Goal: Use online tool/utility

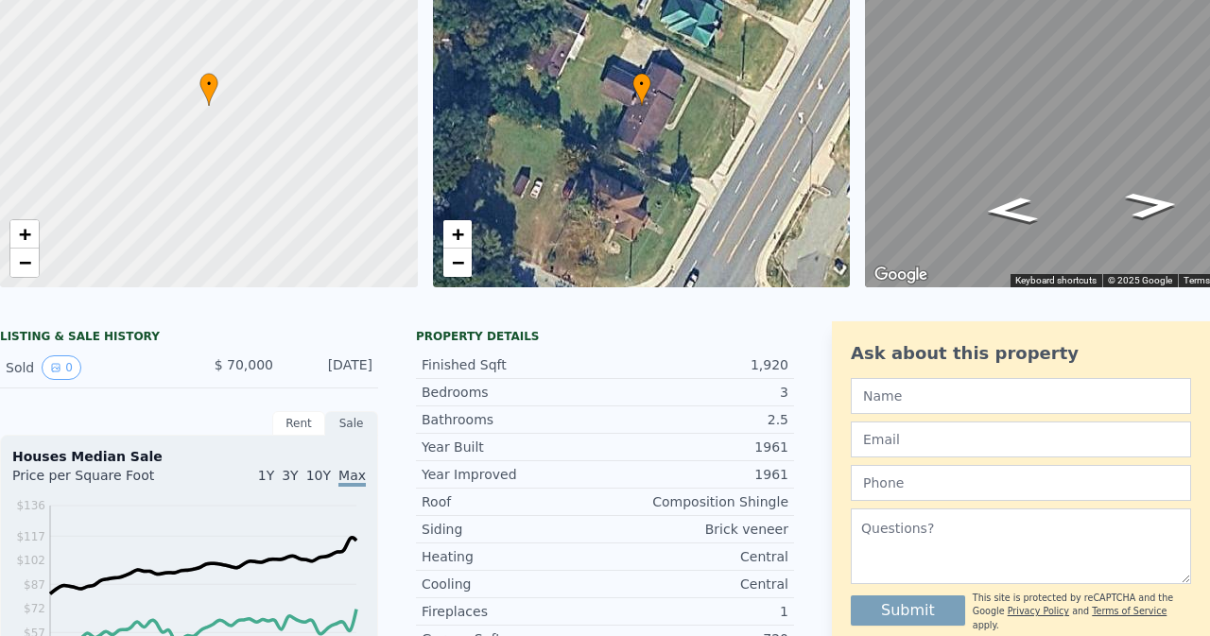
scroll to position [7, 0]
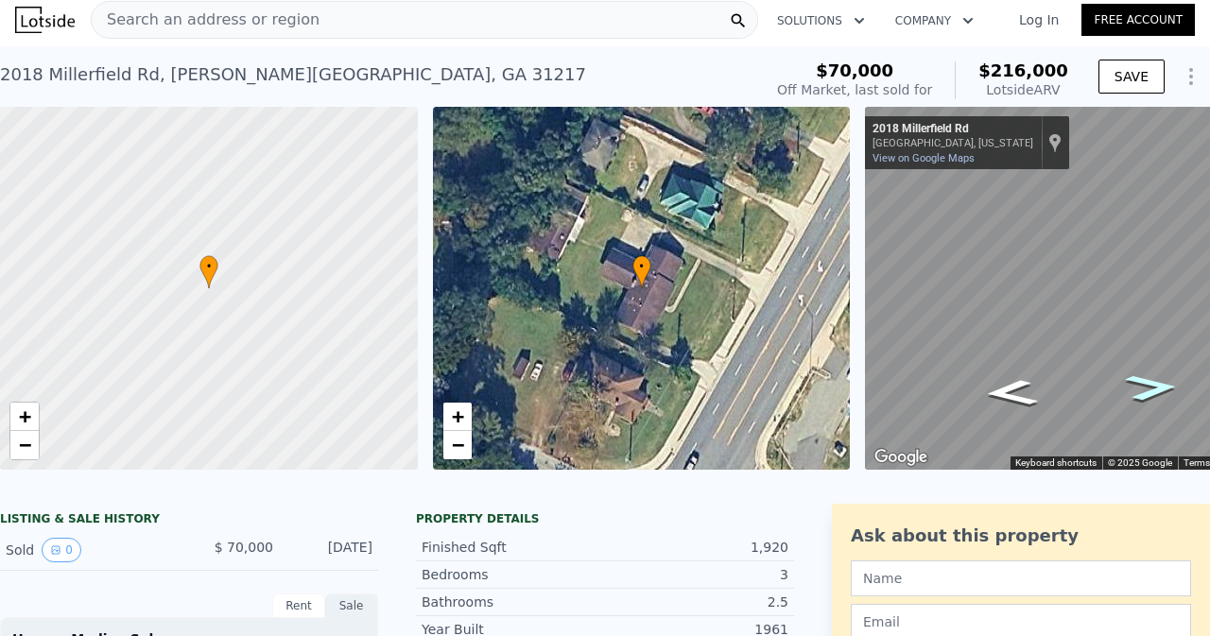
click at [1148, 376] on icon "Go Northeast, Millerfield Rd" at bounding box center [1152, 387] width 98 height 39
click at [1154, 384] on icon "Go Northeast, Millerfield Rd" at bounding box center [1152, 387] width 98 height 39
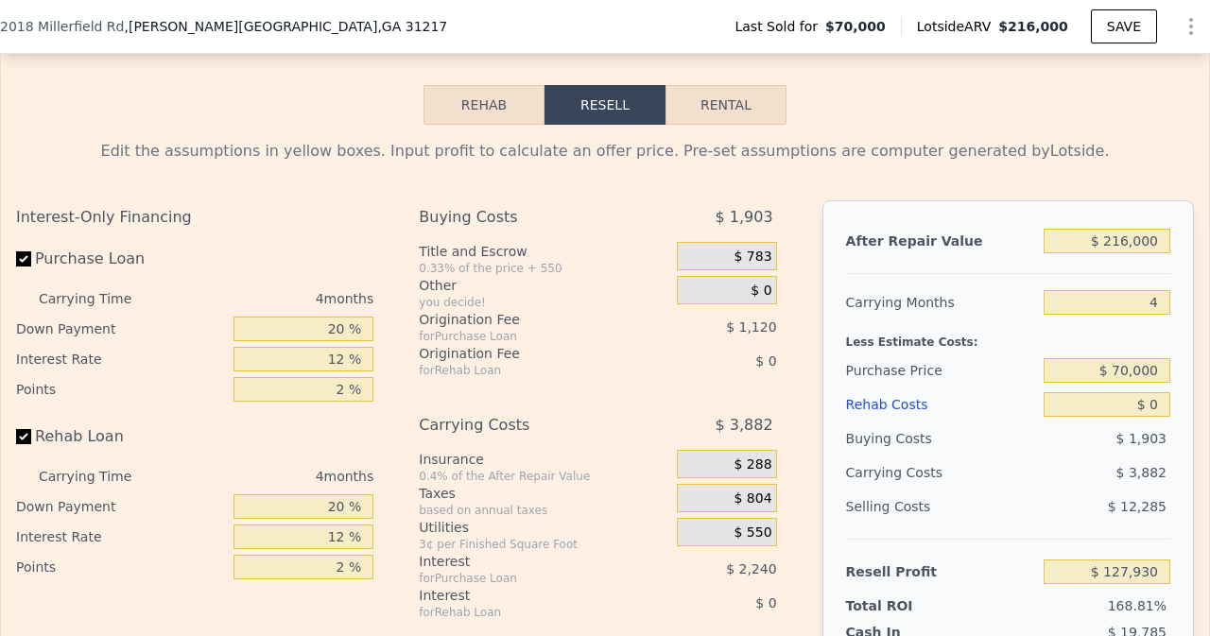
scroll to position [2829, 0]
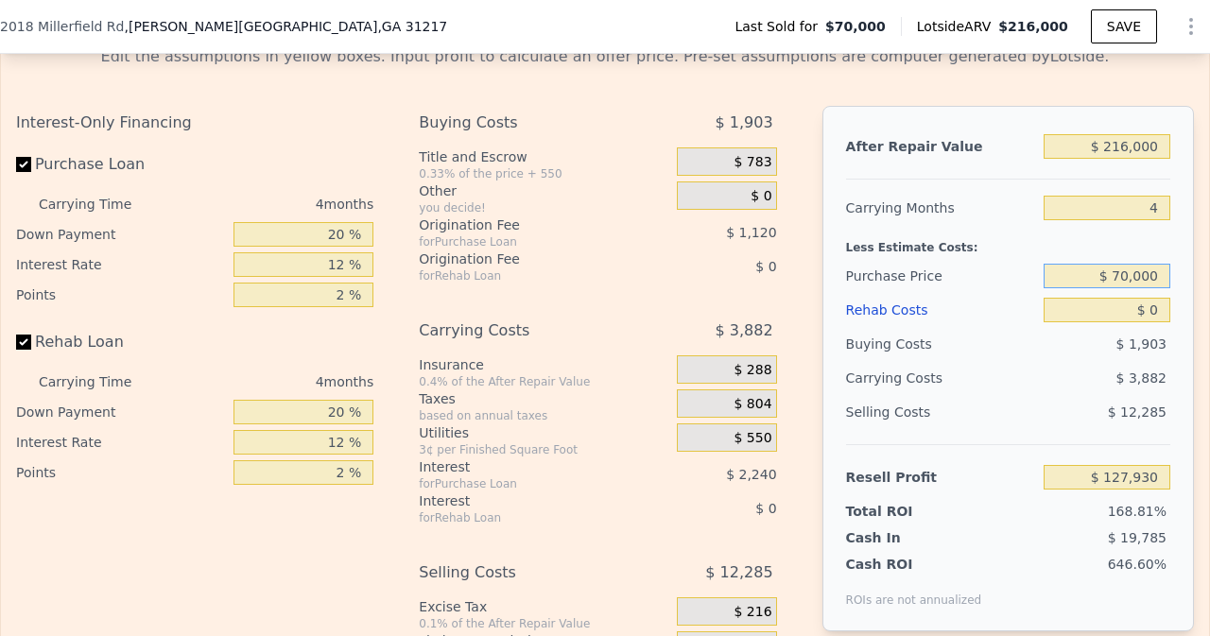
click at [1122, 288] on input "$ 70,000" at bounding box center [1107, 276] width 127 height 25
type input "$ 65,000"
type input "$ 133,187"
click at [1072, 322] on input "$ 0" at bounding box center [1107, 310] width 127 height 25
type input "$ 200"
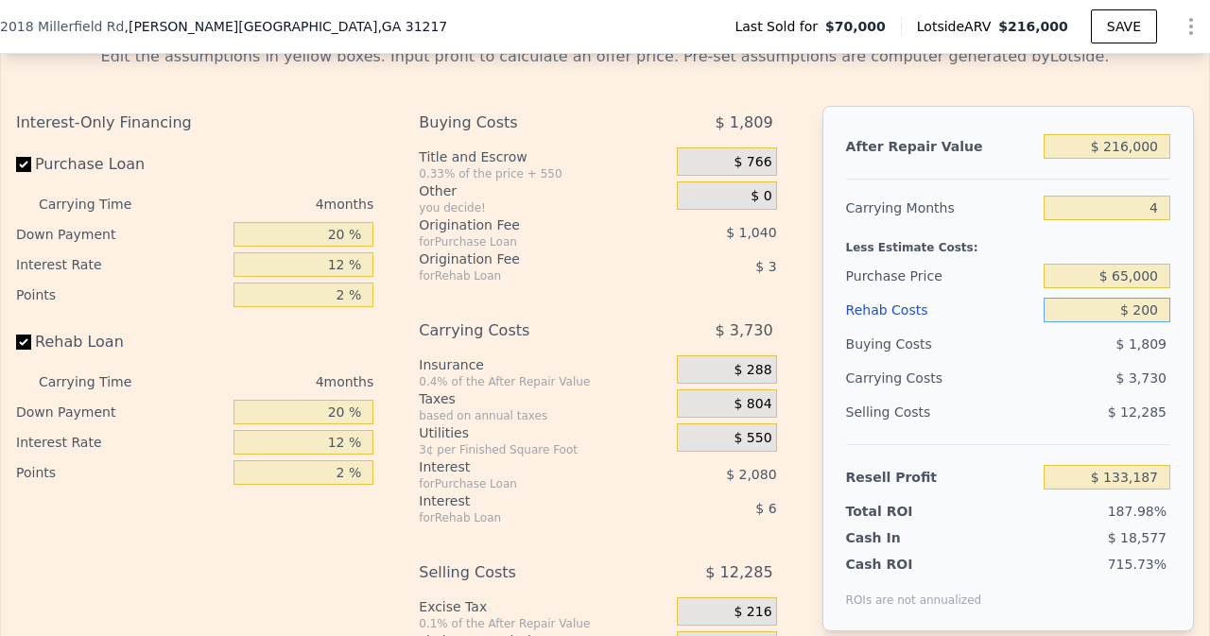
type input "$ 132,976"
type input "$ 2,000"
type input "$ 131,091"
type input "$ 20,000"
type input "$ 112,227"
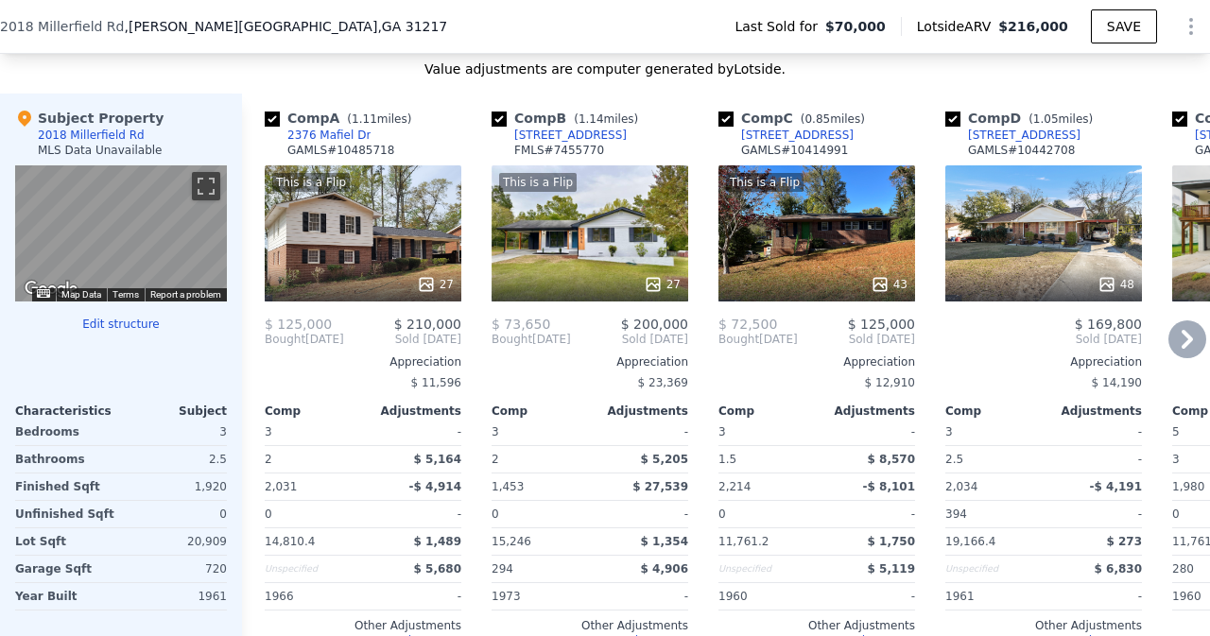
scroll to position [1884, 0]
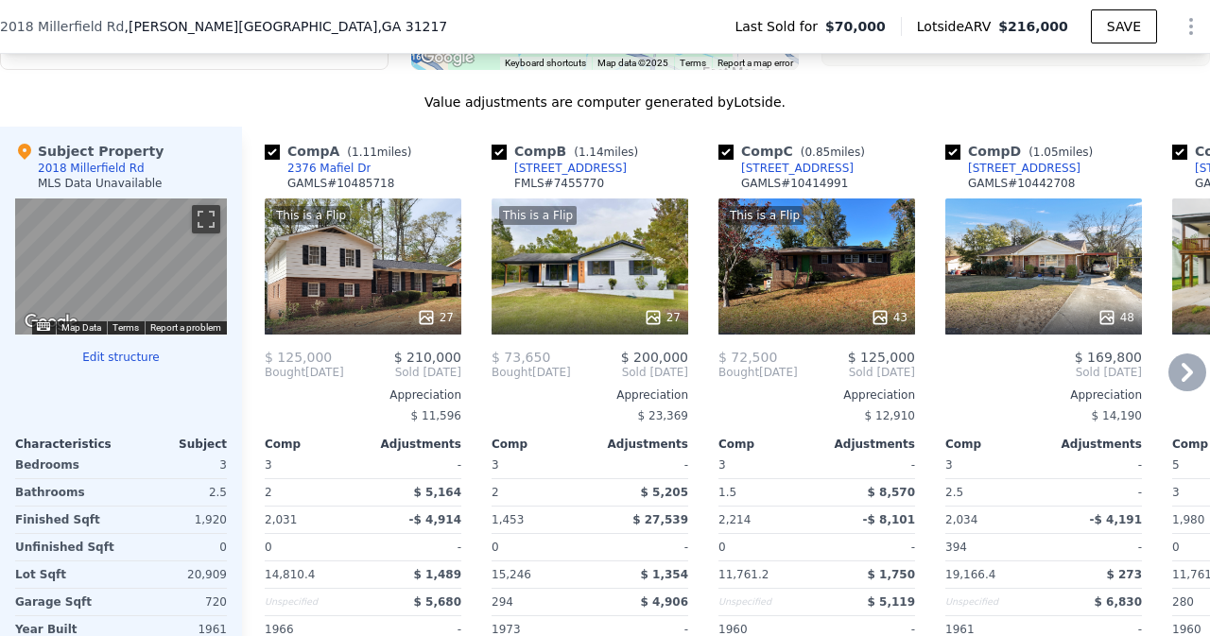
type input "$ 20,000"
click at [603, 273] on div "This is a Flip 27" at bounding box center [590, 267] width 197 height 136
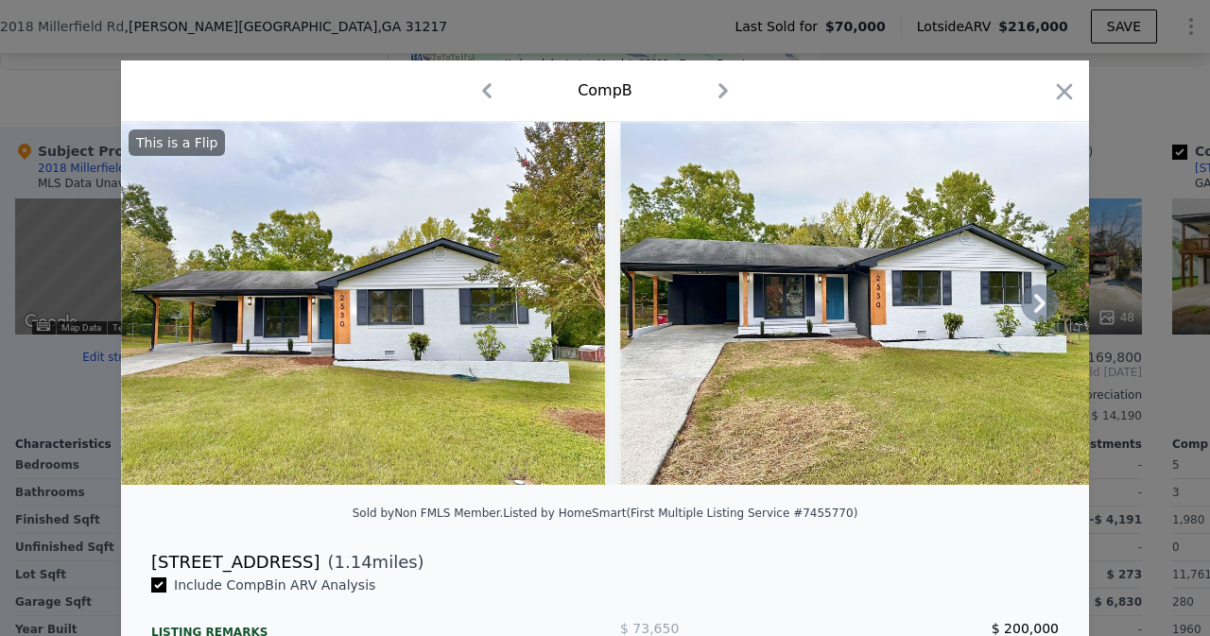
click at [1036, 311] on icon at bounding box center [1039, 303] width 11 height 19
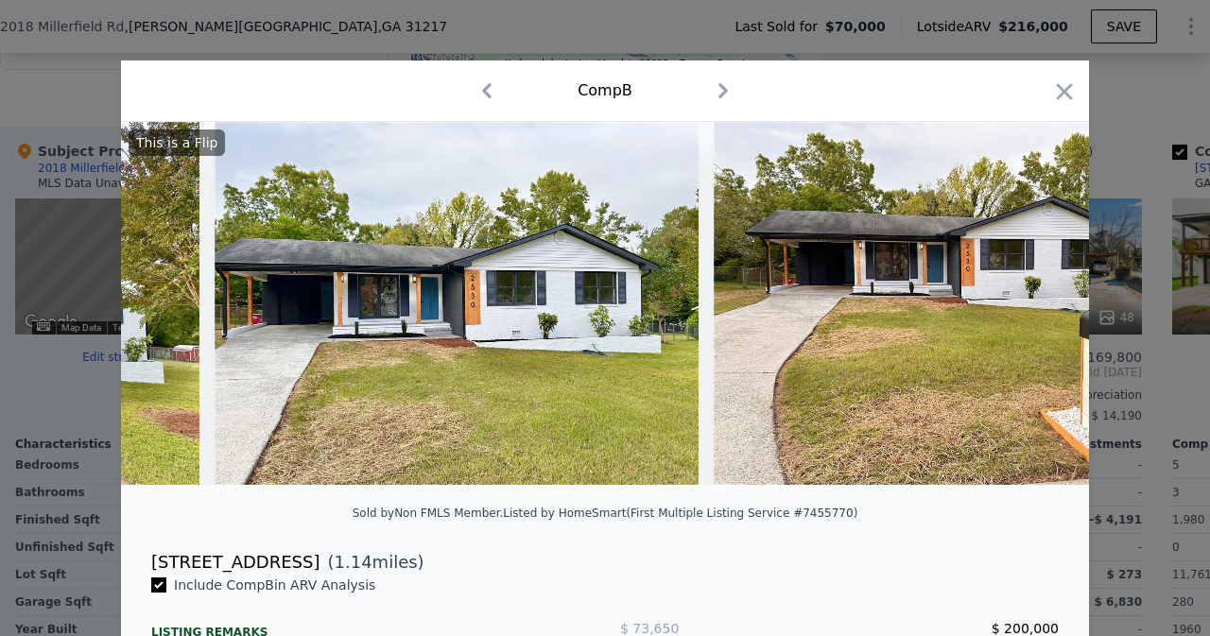
scroll to position [0, 454]
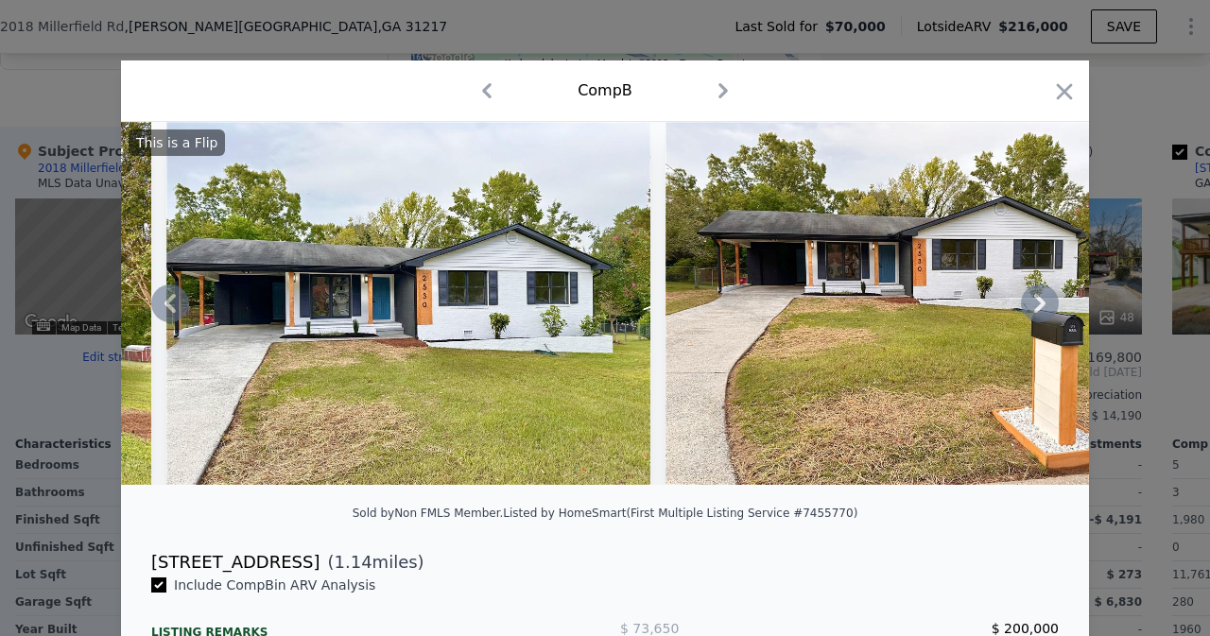
click at [1036, 311] on icon at bounding box center [1039, 303] width 11 height 19
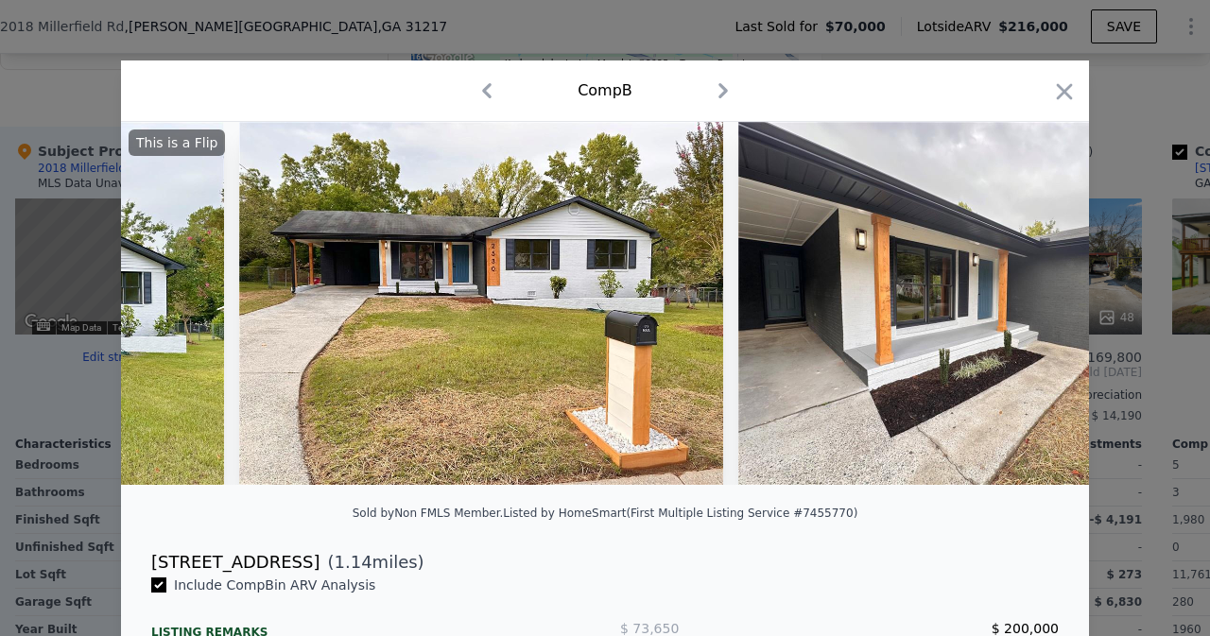
scroll to position [0, 907]
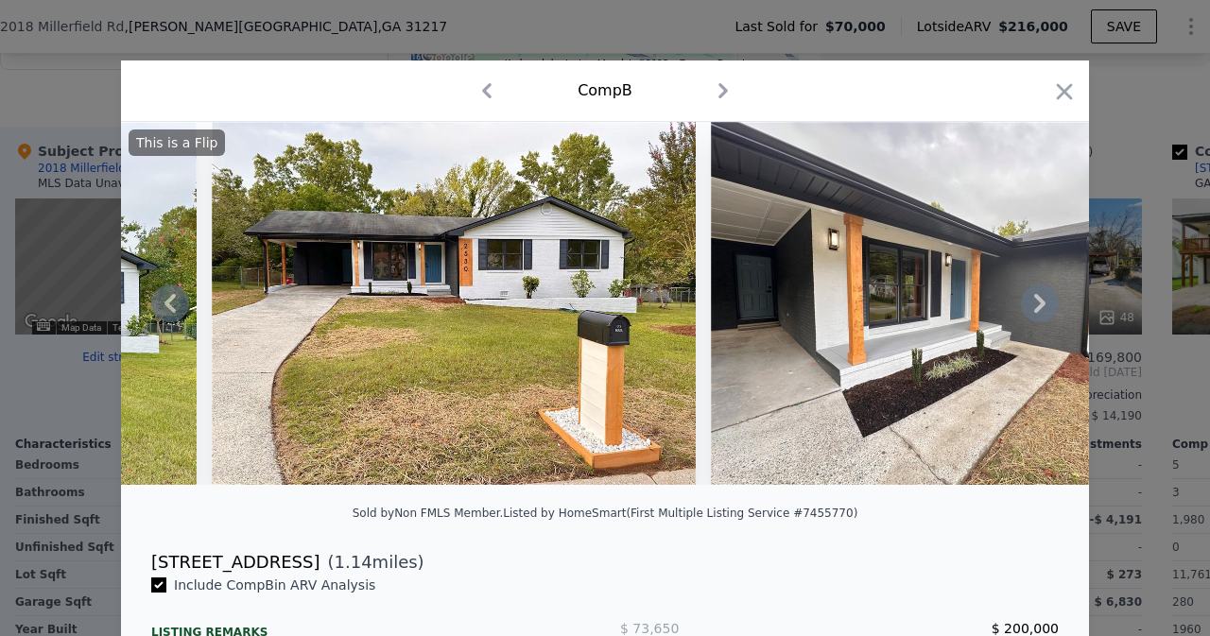
click at [1028, 312] on icon at bounding box center [1040, 304] width 38 height 38
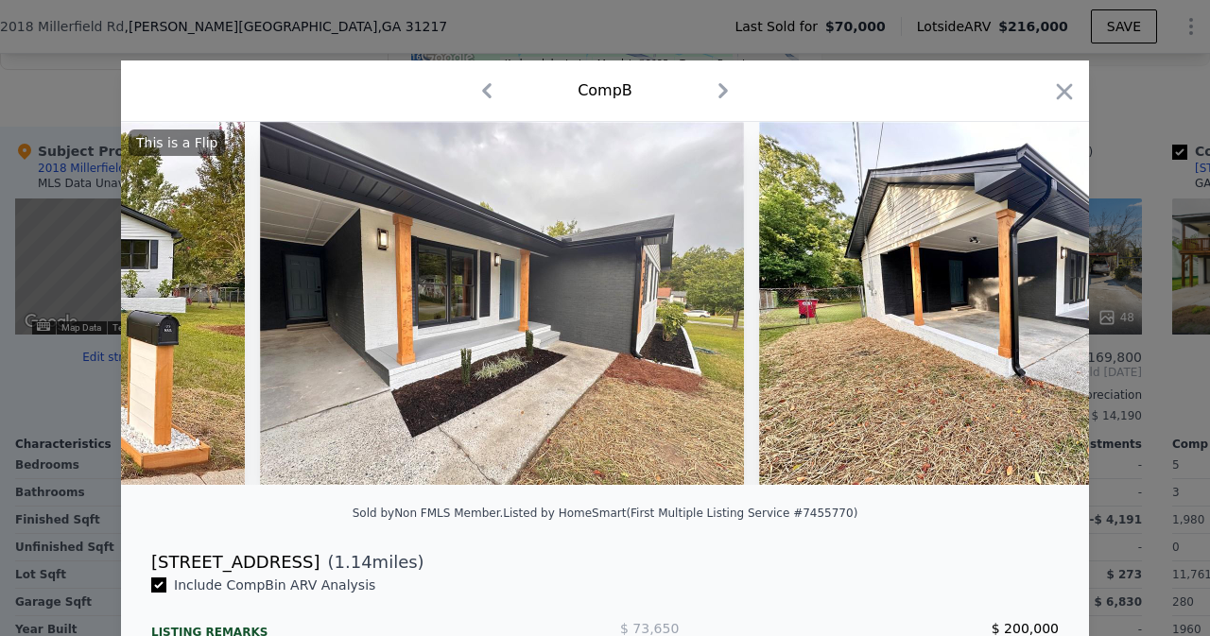
scroll to position [0, 1361]
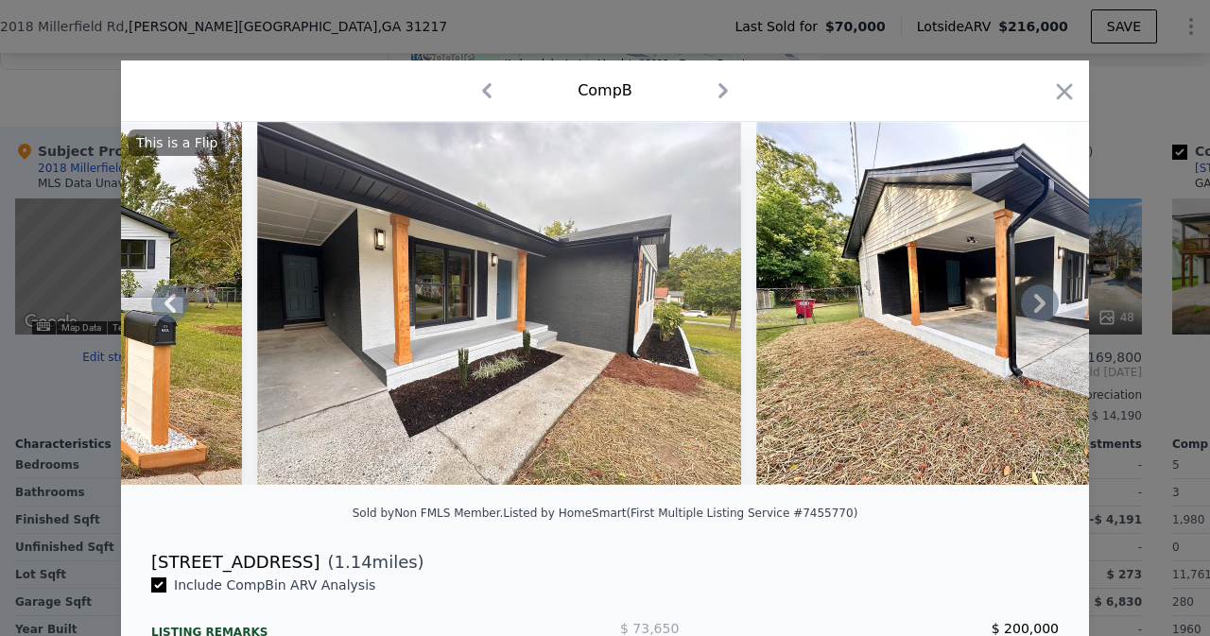
click at [1028, 312] on icon at bounding box center [1040, 304] width 38 height 38
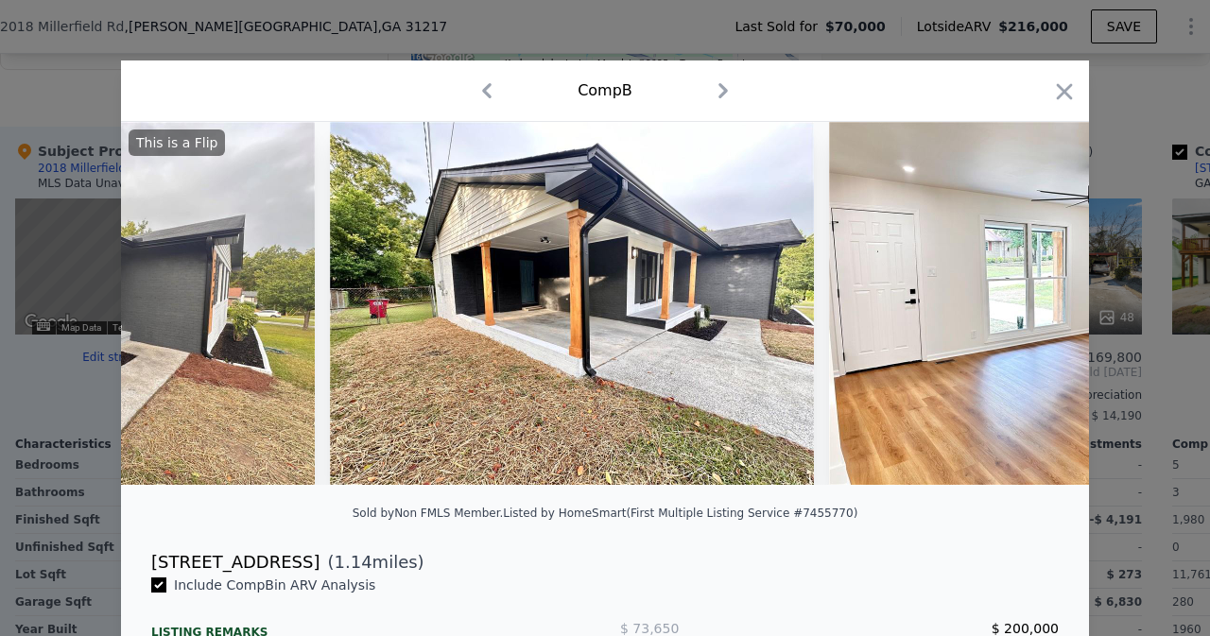
scroll to position [0, 1815]
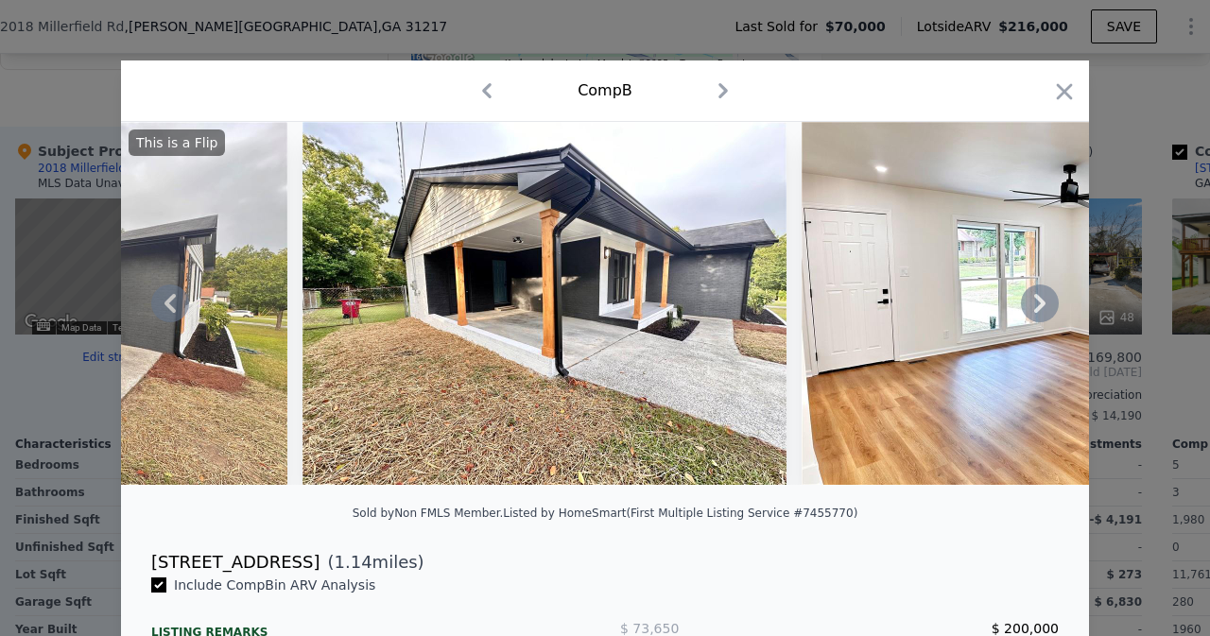
click at [1028, 312] on icon at bounding box center [1040, 304] width 38 height 38
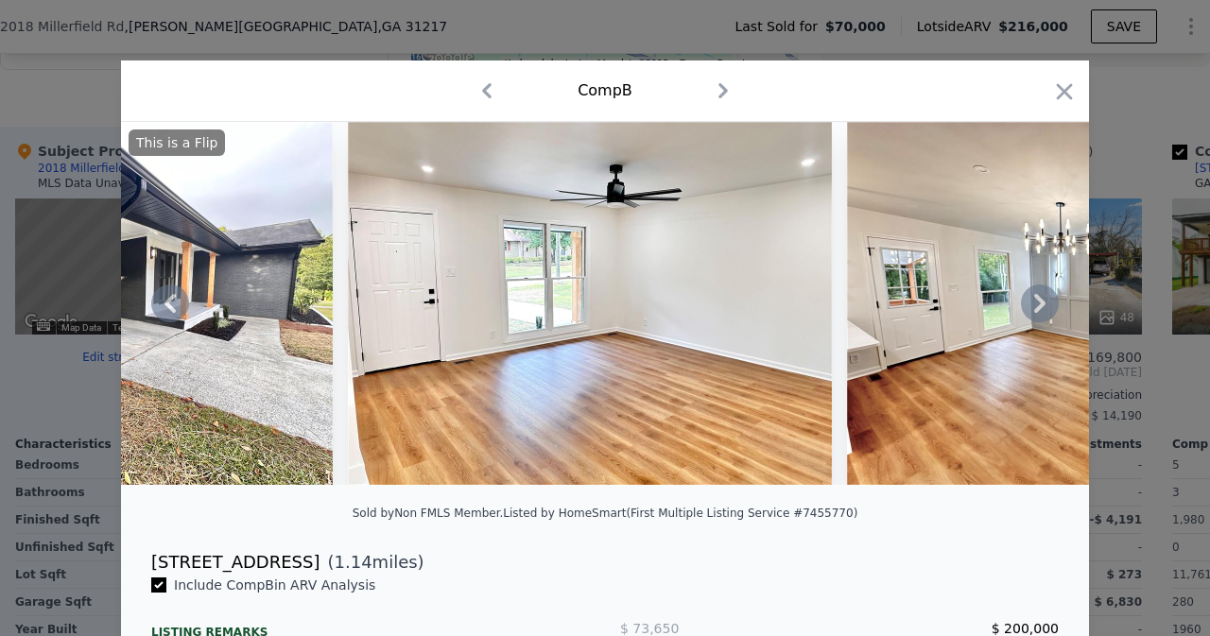
click at [1028, 312] on icon at bounding box center [1040, 304] width 38 height 38
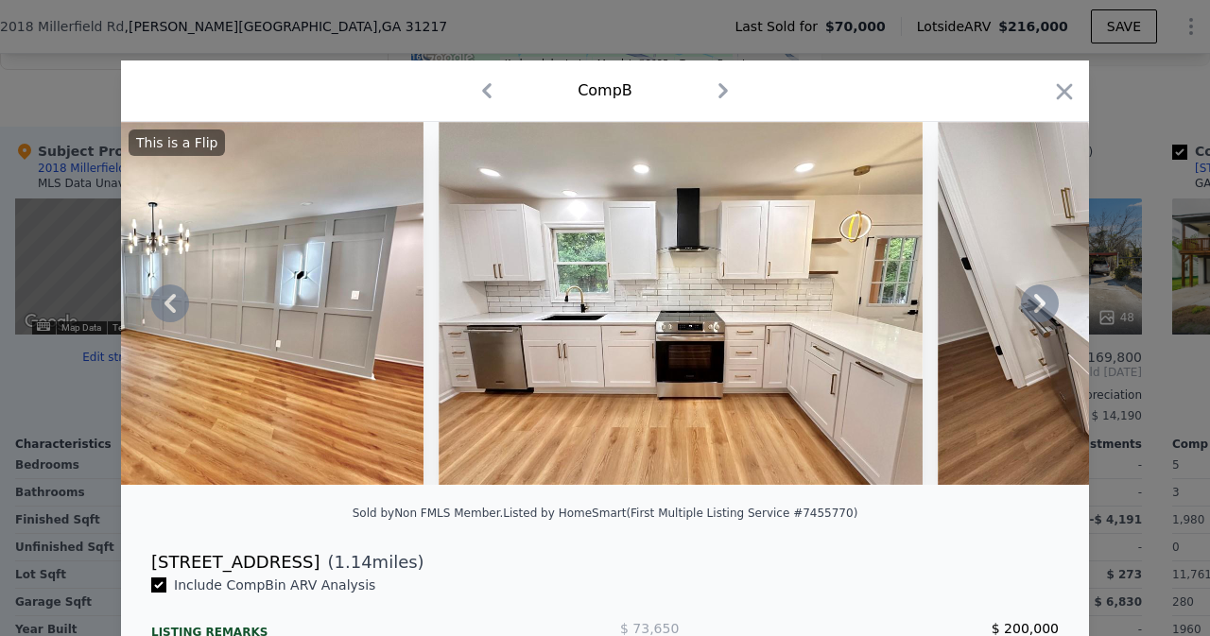
click at [1028, 312] on icon at bounding box center [1040, 304] width 38 height 38
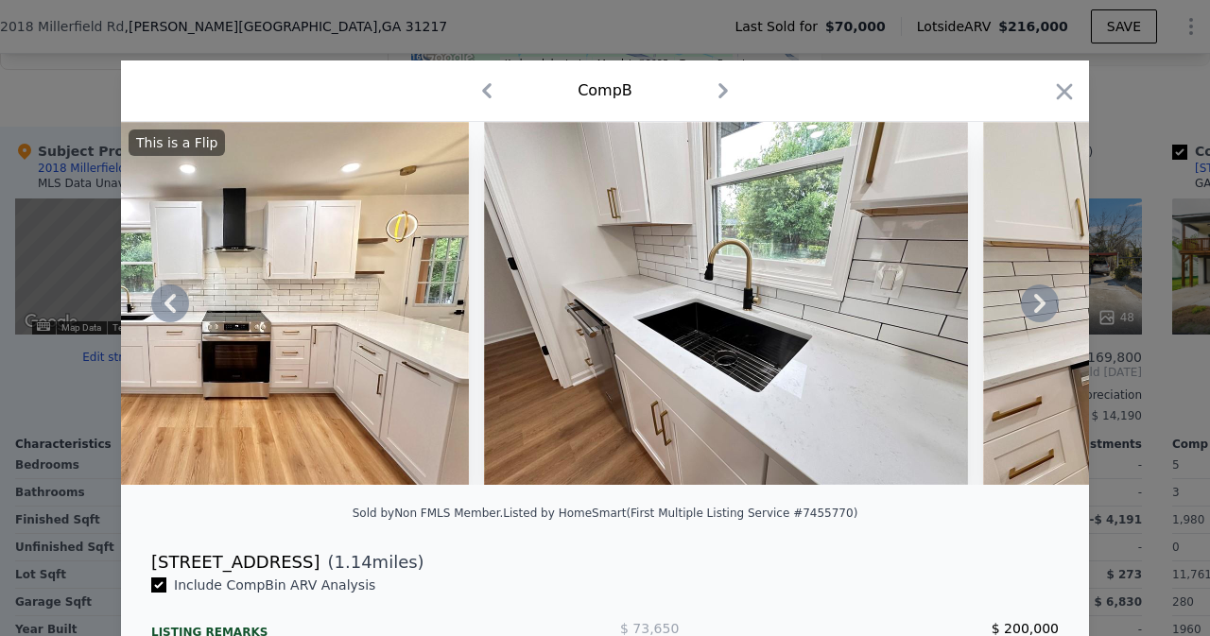
click at [1028, 312] on icon at bounding box center [1040, 304] width 38 height 38
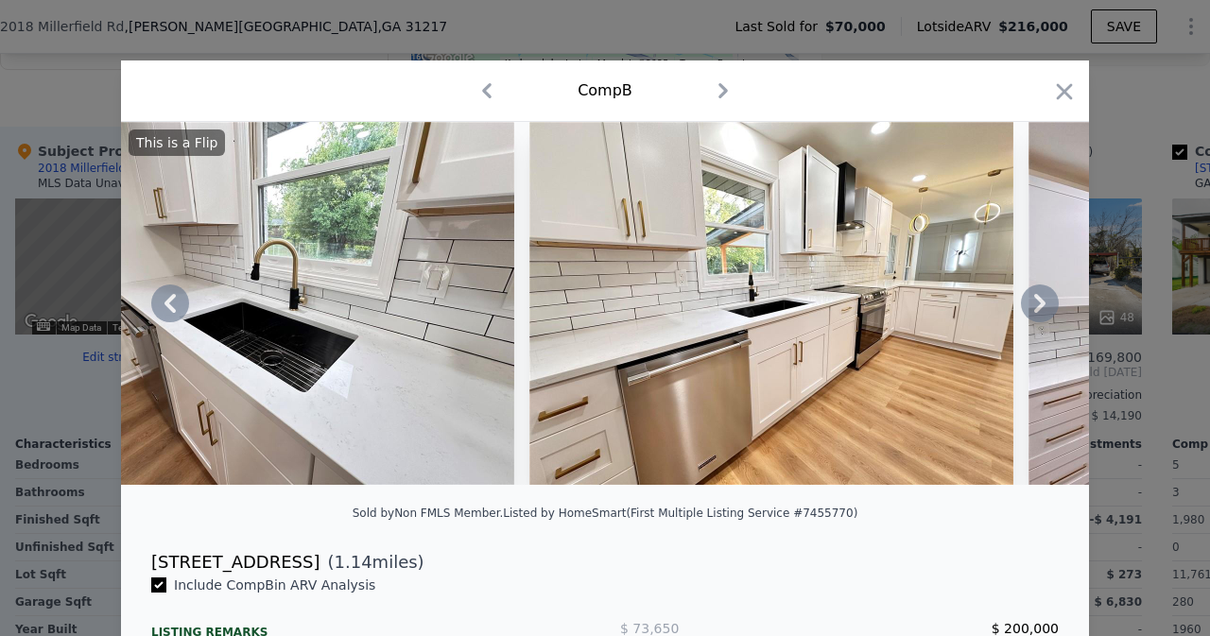
click at [1028, 312] on icon at bounding box center [1040, 304] width 38 height 38
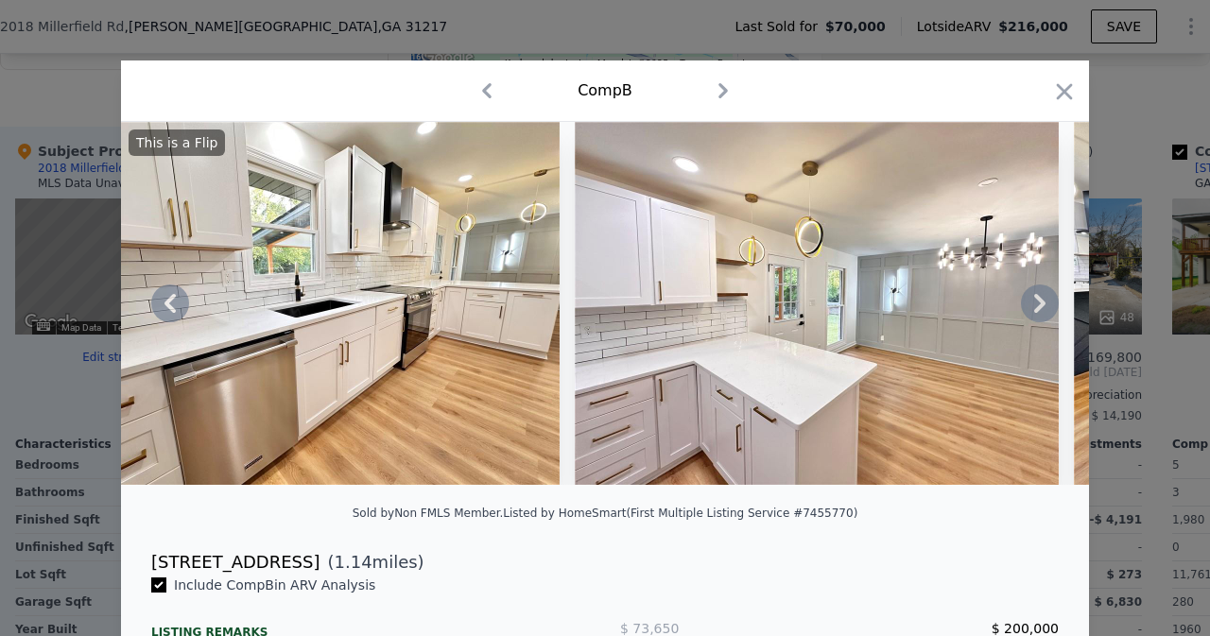
click at [1028, 312] on icon at bounding box center [1040, 304] width 38 height 38
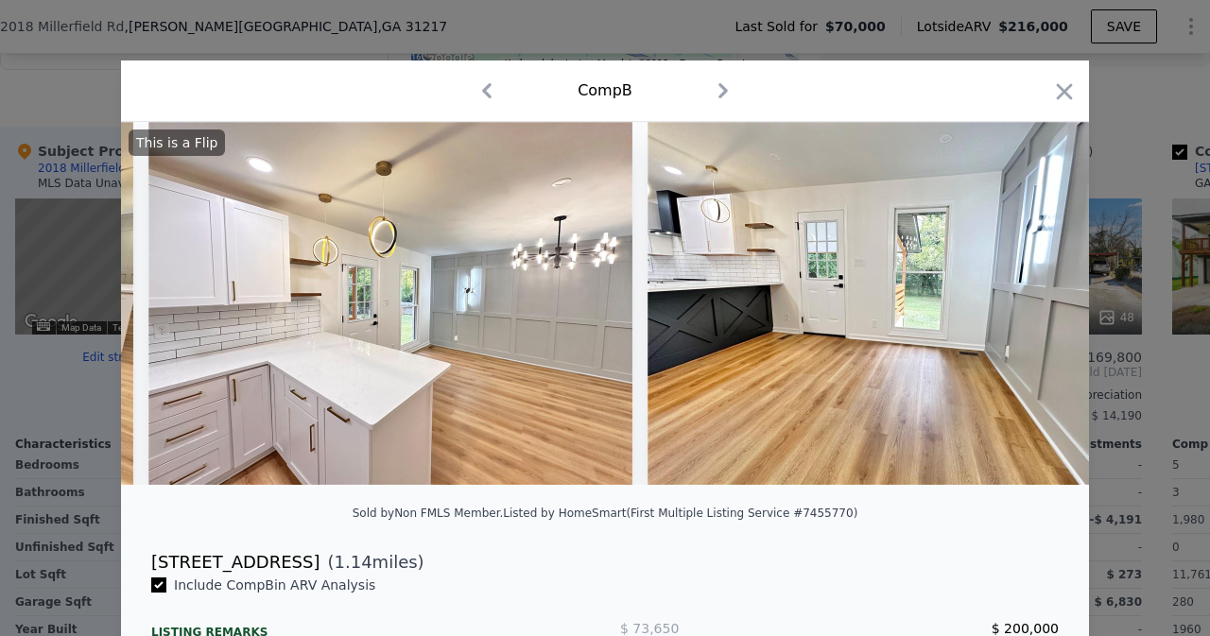
scroll to position [0, 4991]
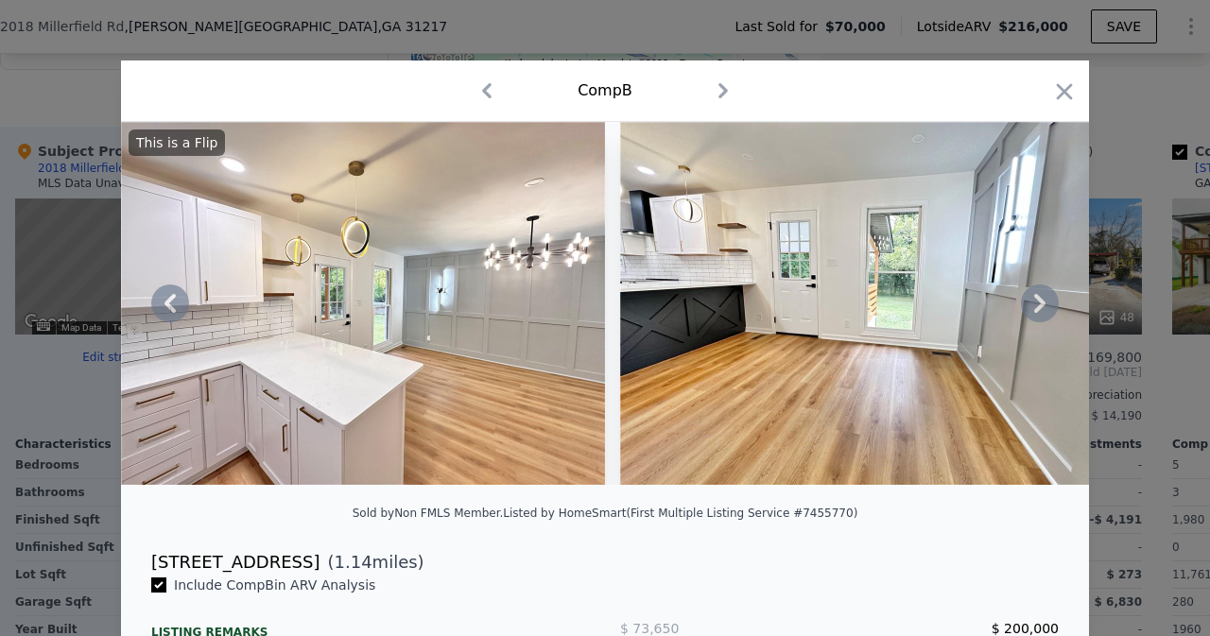
click at [1028, 312] on icon at bounding box center [1040, 304] width 38 height 38
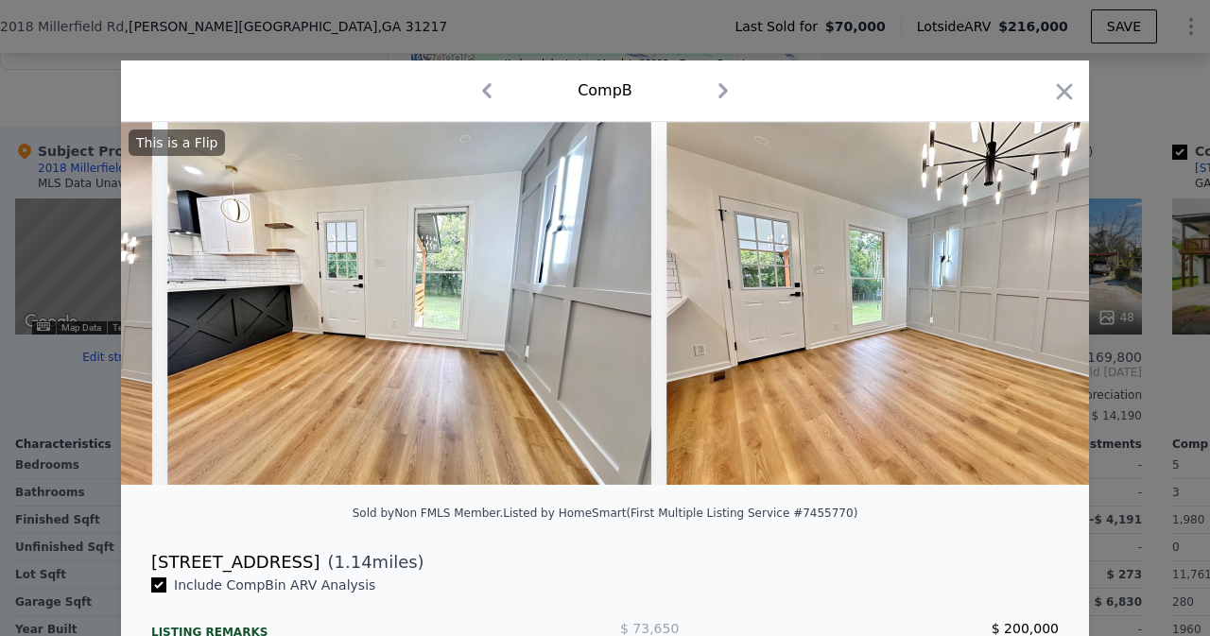
scroll to position [0, 5445]
click at [158, 308] on icon at bounding box center [170, 304] width 38 height 38
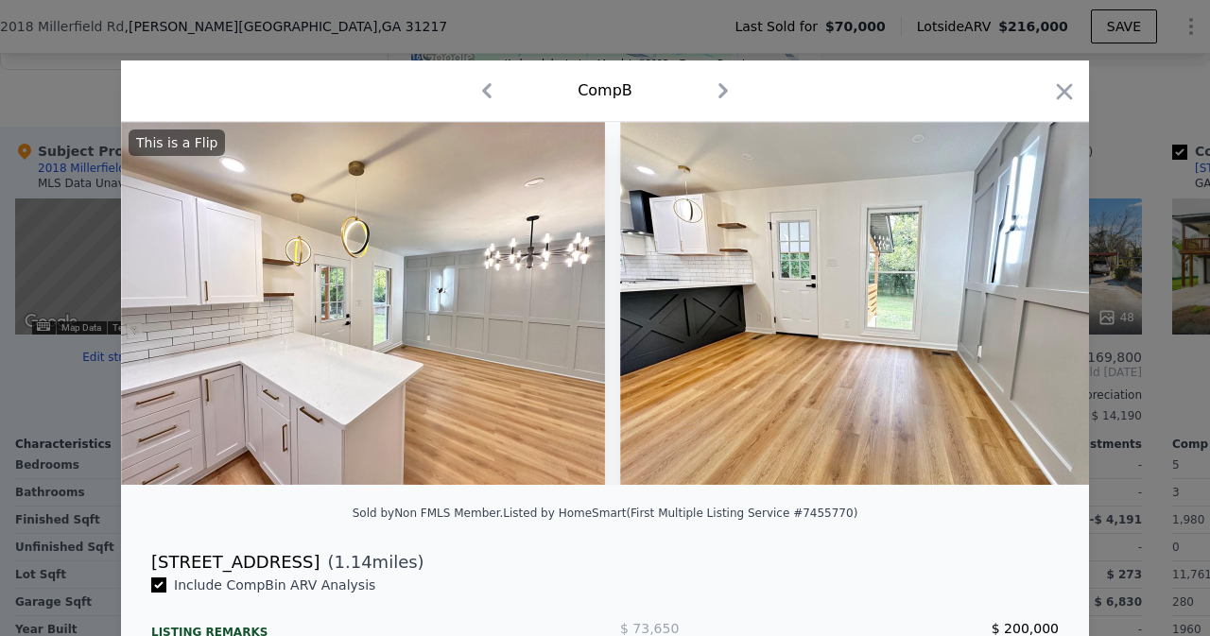
click at [158, 308] on img at bounding box center [363, 303] width 484 height 363
click at [158, 308] on icon at bounding box center [170, 304] width 38 height 38
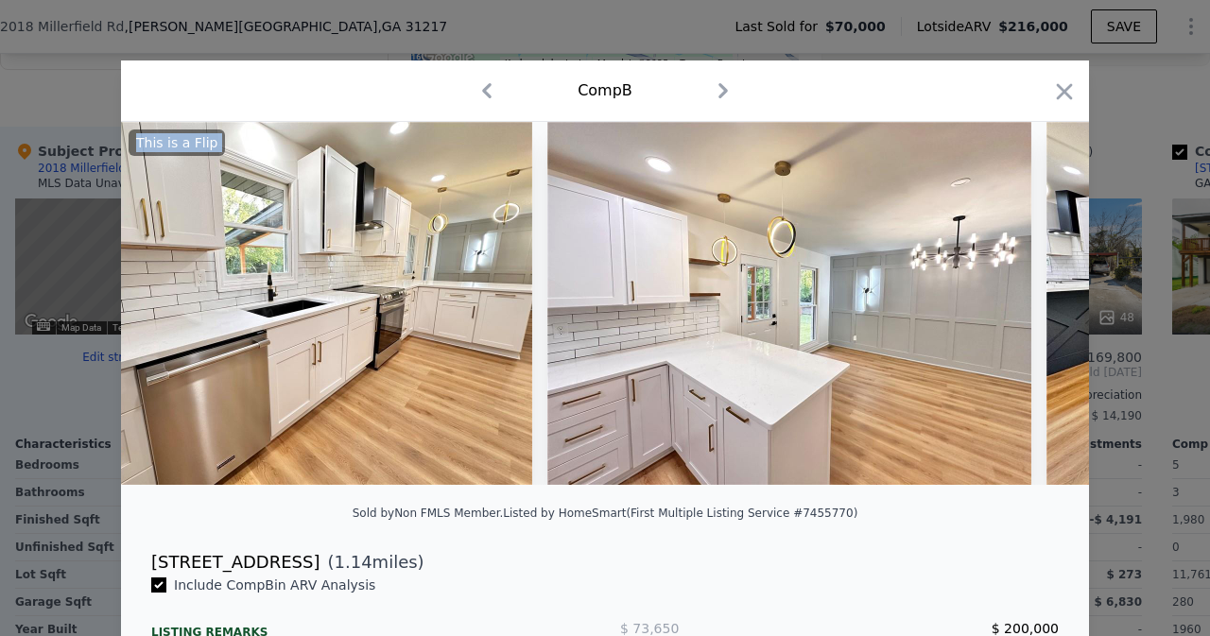
scroll to position [0, 4537]
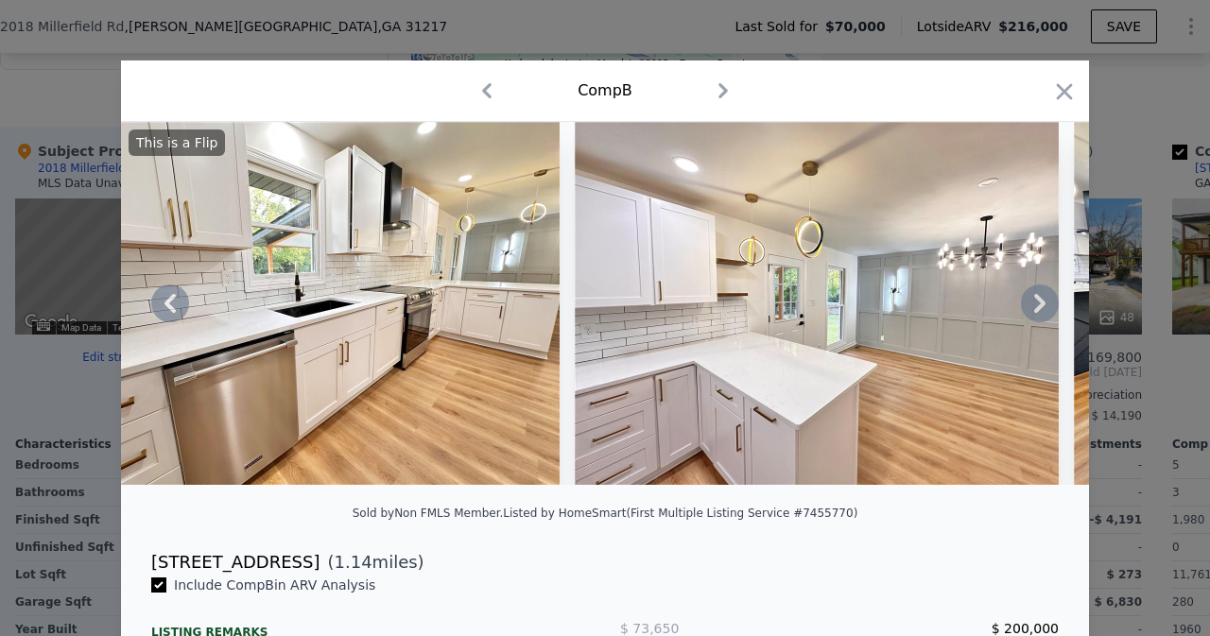
click at [158, 308] on icon at bounding box center [170, 304] width 38 height 38
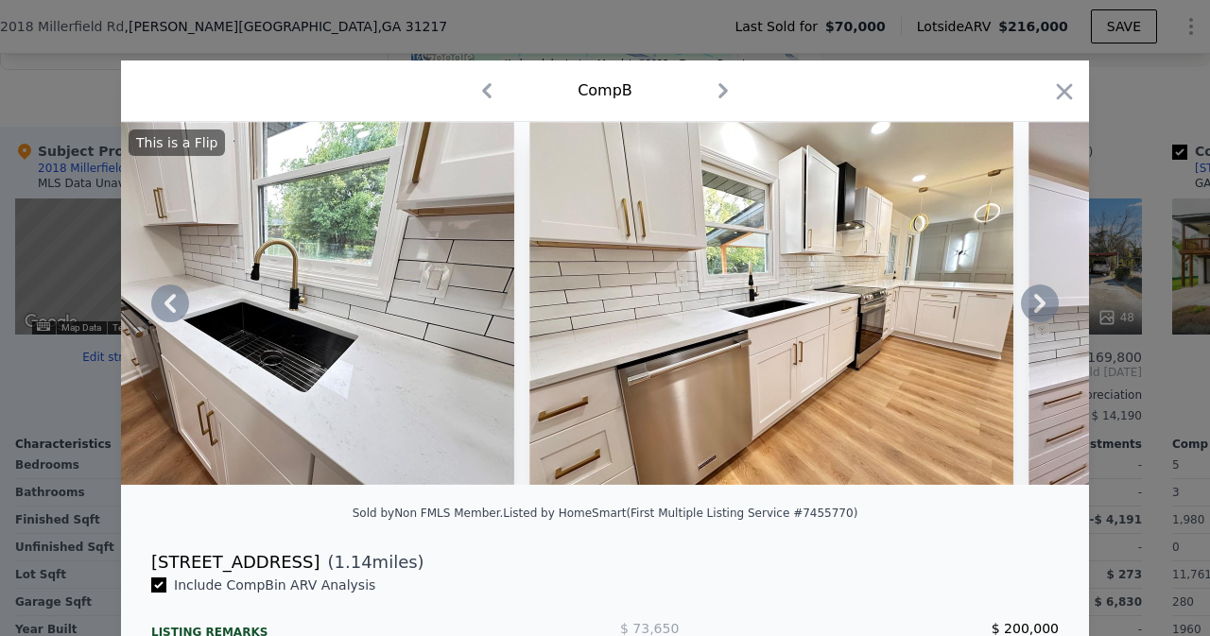
click at [158, 308] on icon at bounding box center [170, 304] width 38 height 38
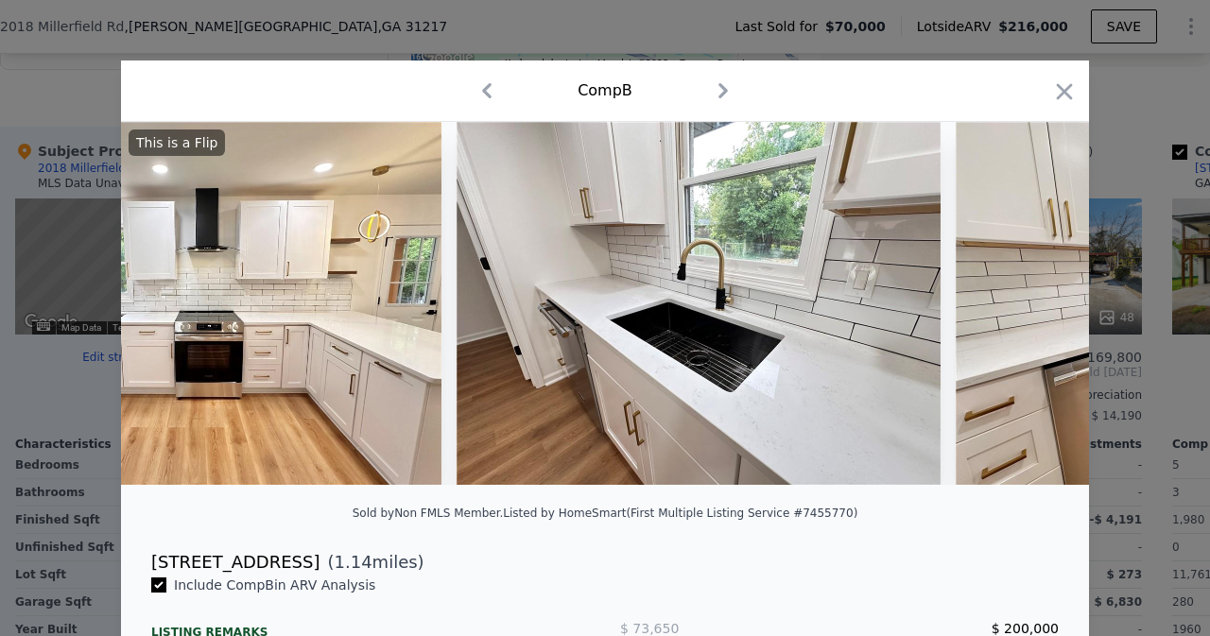
scroll to position [0, 3630]
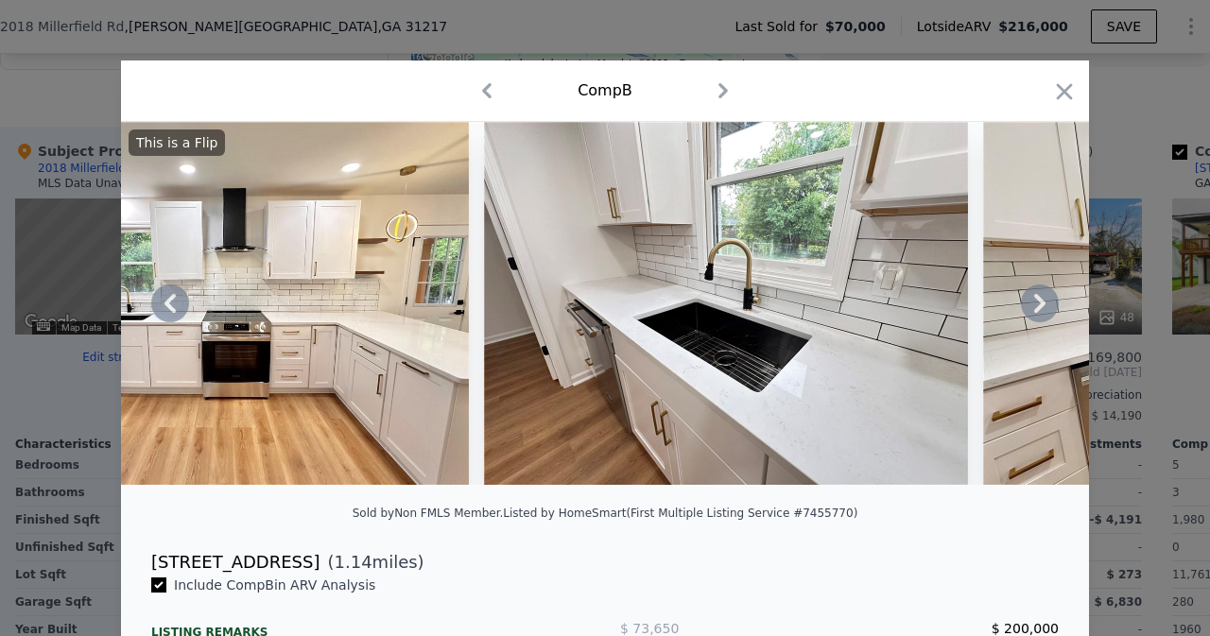
click at [158, 308] on div "This is a Flip" at bounding box center [605, 303] width 968 height 363
click at [158, 308] on icon at bounding box center [170, 304] width 38 height 38
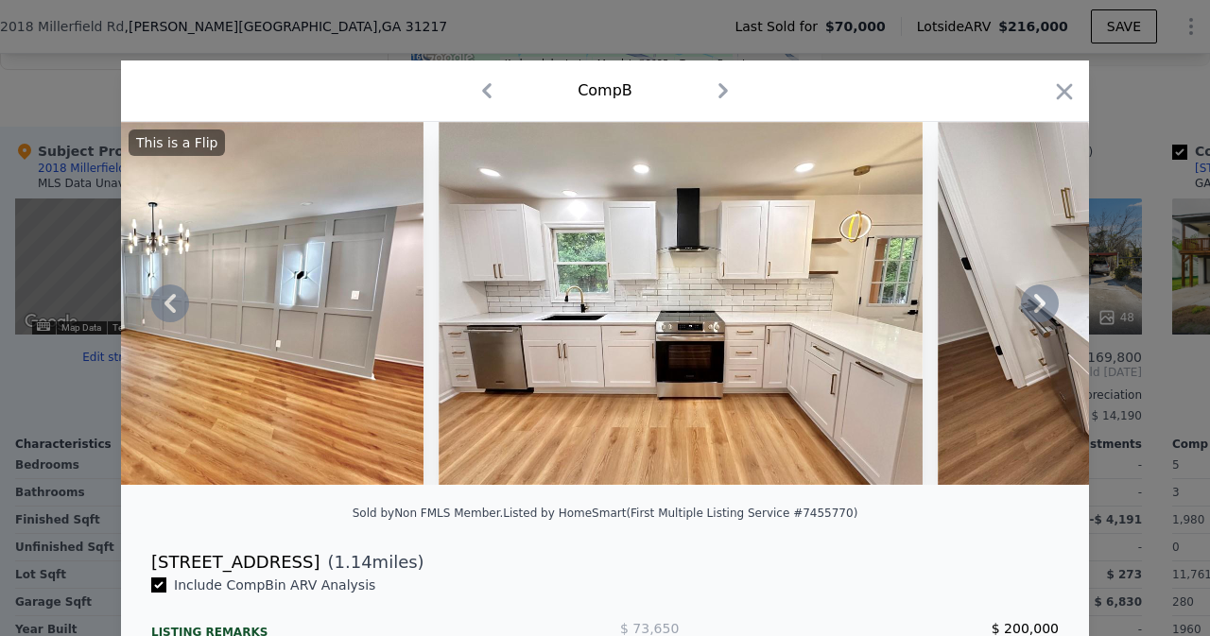
click at [158, 308] on icon at bounding box center [170, 304] width 38 height 38
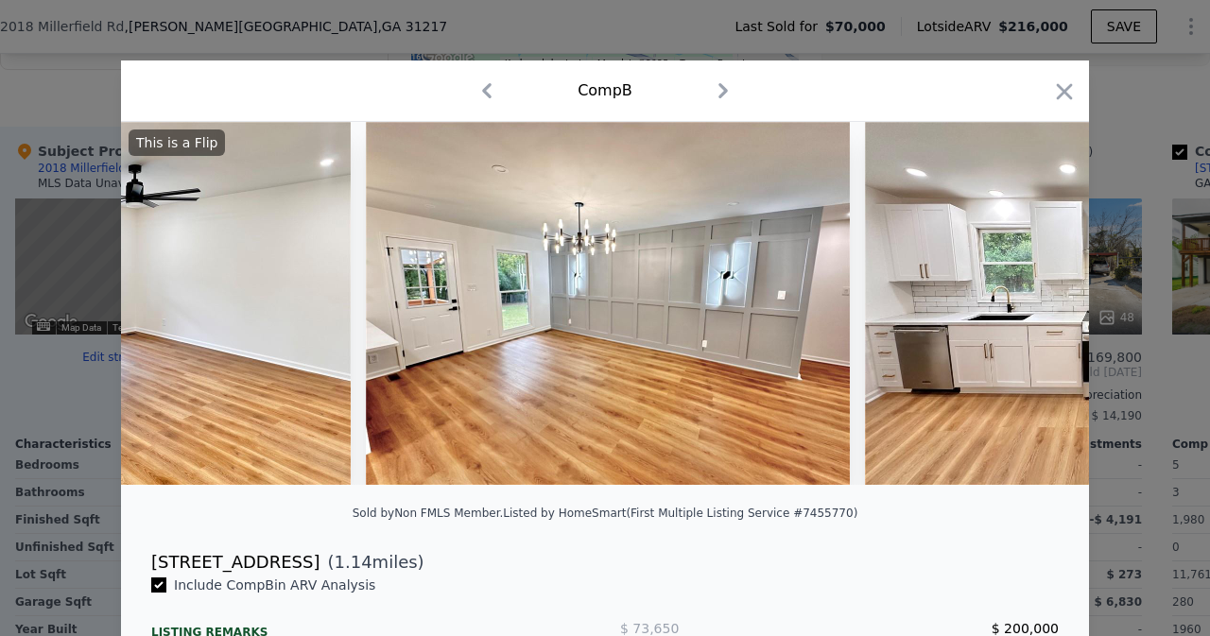
scroll to position [0, 2722]
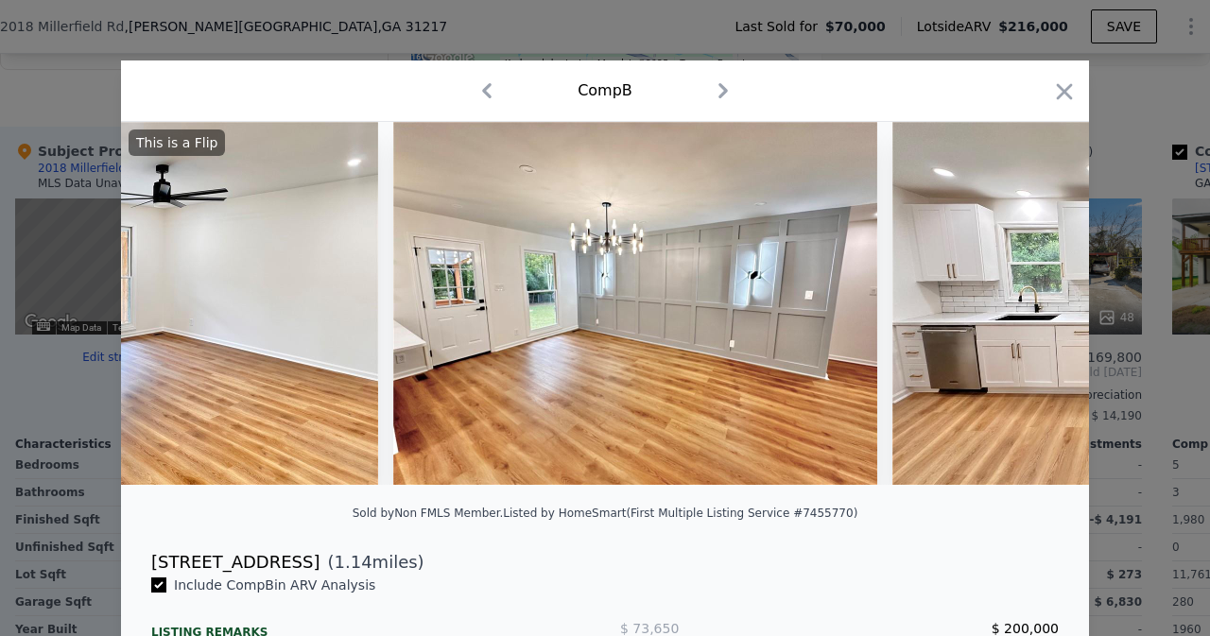
click at [160, 308] on div "This is a Flip" at bounding box center [605, 303] width 968 height 363
click at [1039, 313] on icon at bounding box center [1040, 304] width 38 height 38
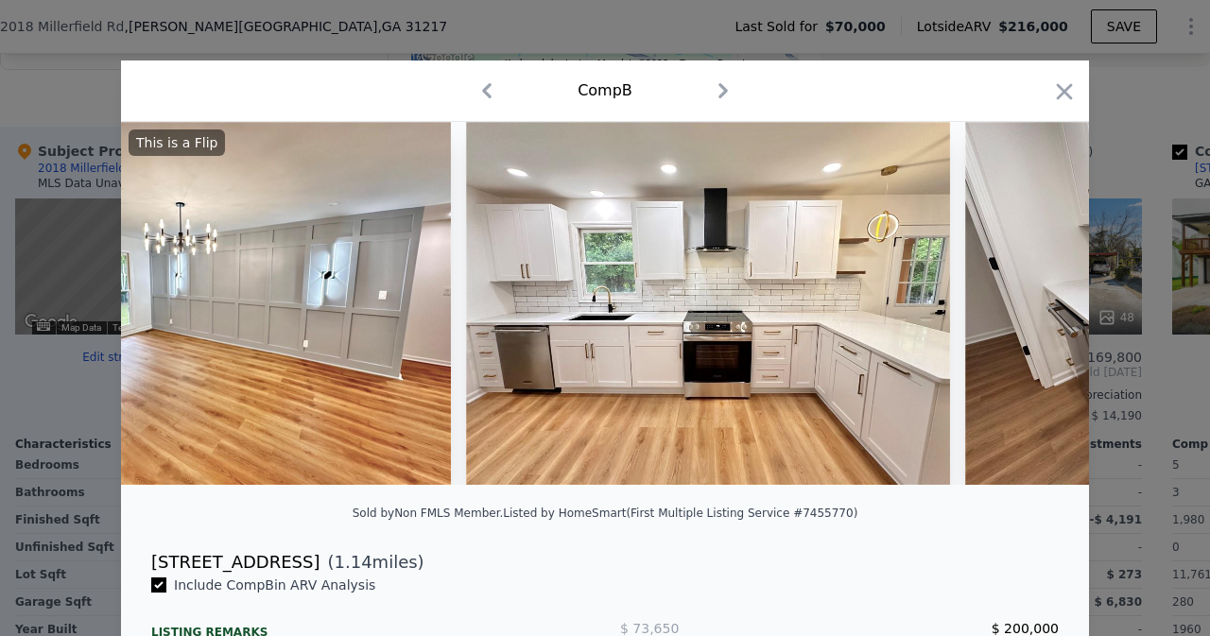
click at [1039, 313] on img at bounding box center [1207, 303] width 484 height 363
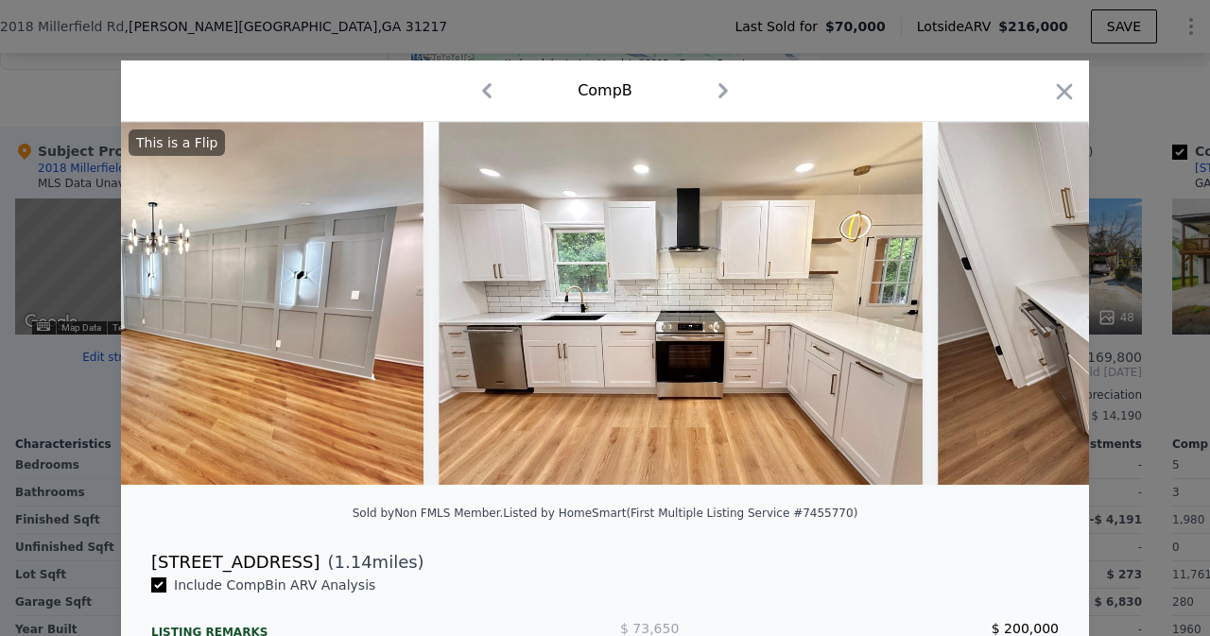
click at [1039, 313] on img at bounding box center [1180, 303] width 484 height 363
click at [1039, 313] on div "This is a Flip" at bounding box center [605, 303] width 968 height 363
click at [1039, 313] on icon at bounding box center [1040, 304] width 38 height 38
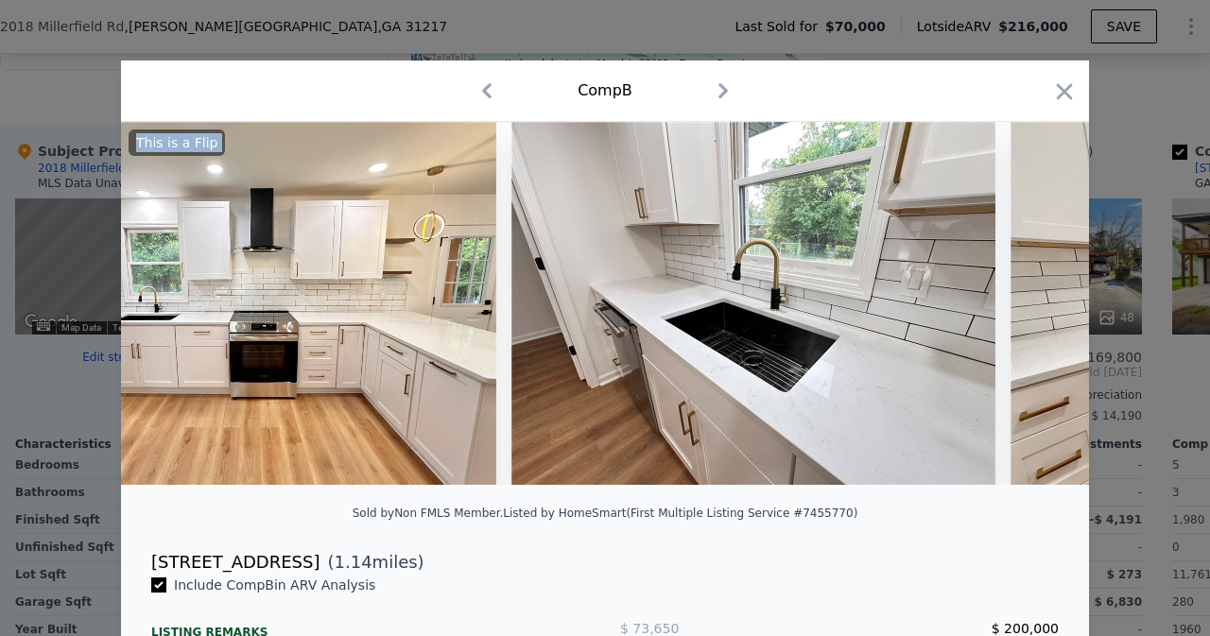
click at [1039, 313] on div at bounding box center [605, 303] width 968 height 363
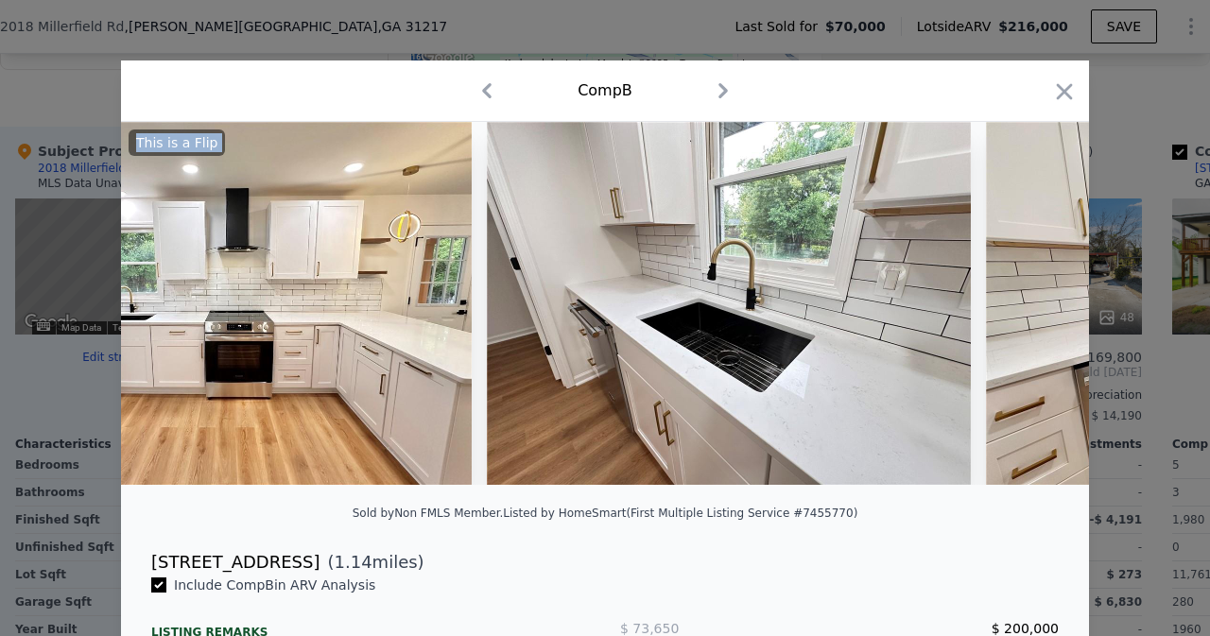
scroll to position [0, 3630]
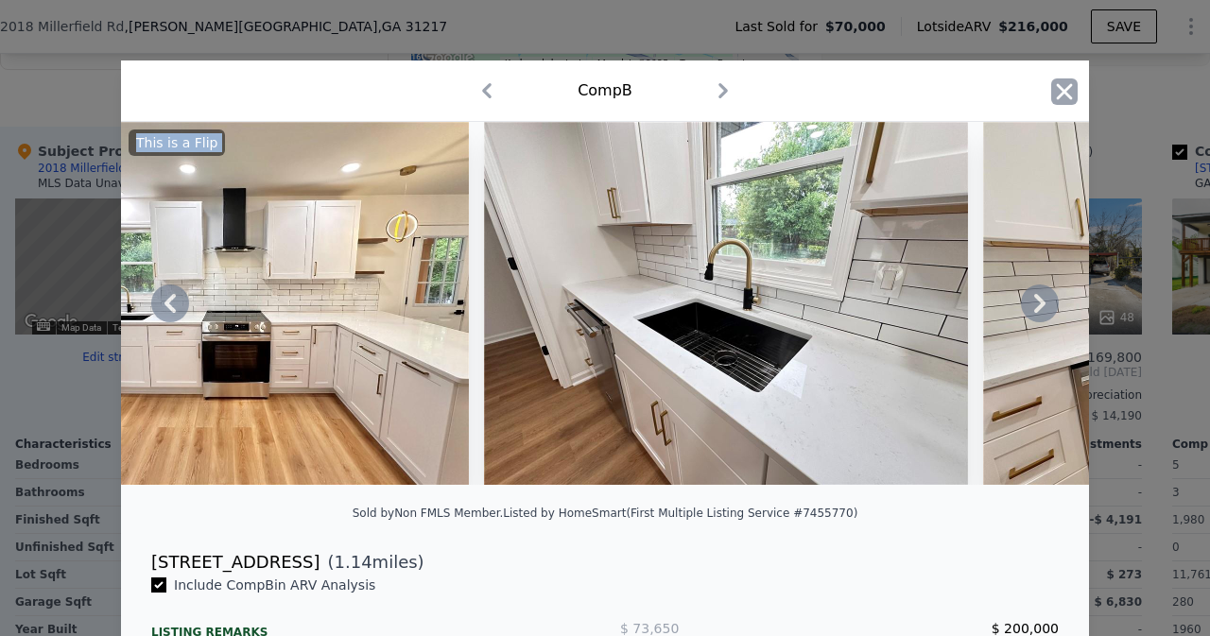
click at [1052, 95] on icon "button" at bounding box center [1064, 91] width 26 height 26
